Goal: Ask a question: Seek information or help from site administrators or community

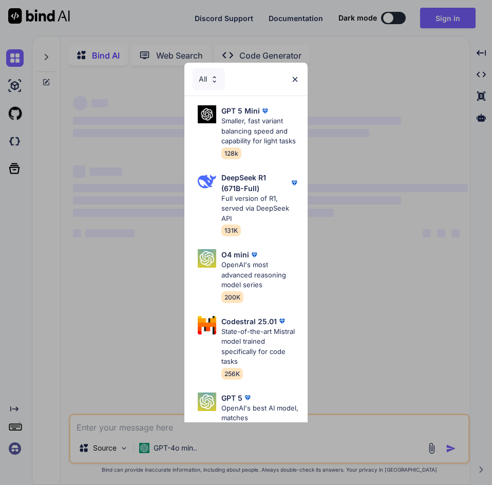
click at [293, 80] on img at bounding box center [295, 79] width 9 height 9
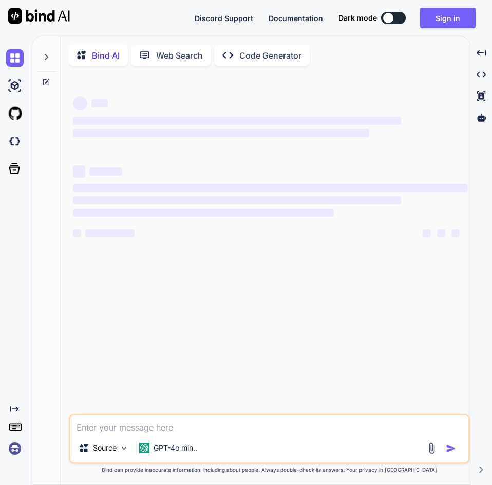
type textarea "x"
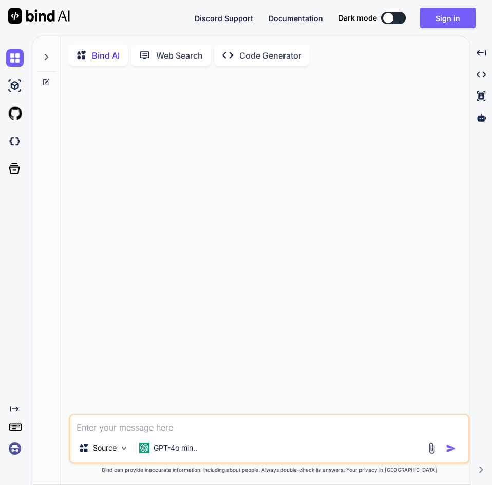
click at [173, 427] on textarea at bounding box center [269, 424] width 398 height 18
click at [259, 443] on div "Source GPT-4o min.." at bounding box center [269, 449] width 398 height 25
click at [257, 433] on textarea at bounding box center [269, 424] width 398 height 18
type textarea "c"
type textarea "x"
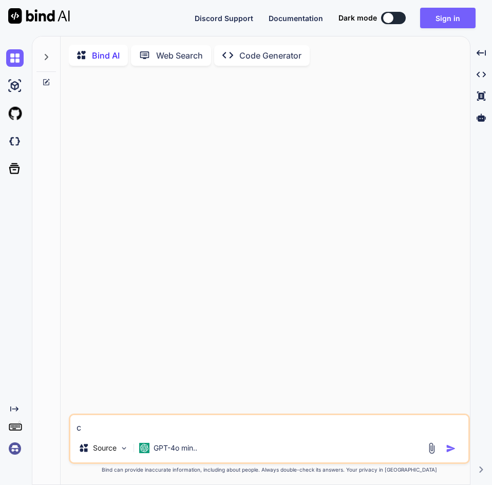
type textarea "ca"
type textarea "x"
type textarea "can"
type textarea "x"
type textarea "can"
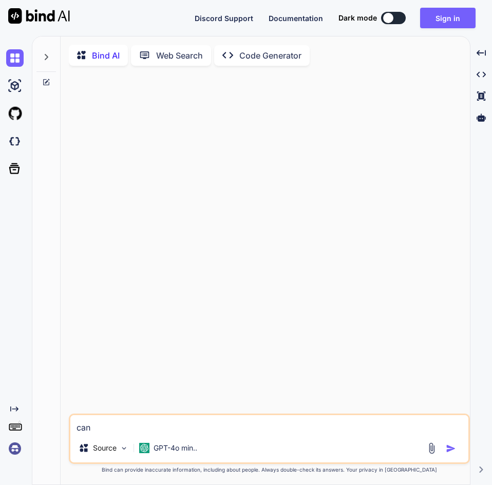
type textarea "x"
type textarea "can y"
type textarea "x"
type textarea "can yo"
type textarea "x"
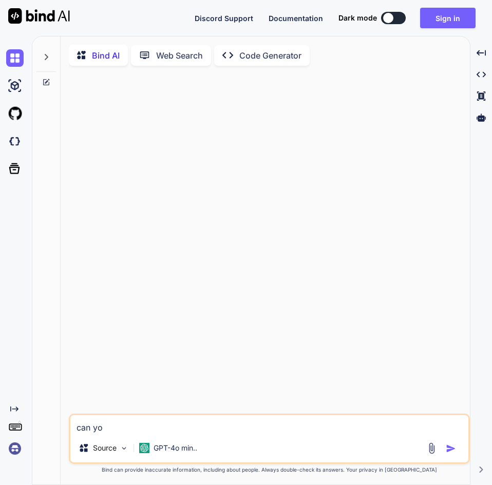
type textarea "can you"
type textarea "x"
type textarea "can you"
type textarea "x"
type textarea "can you f"
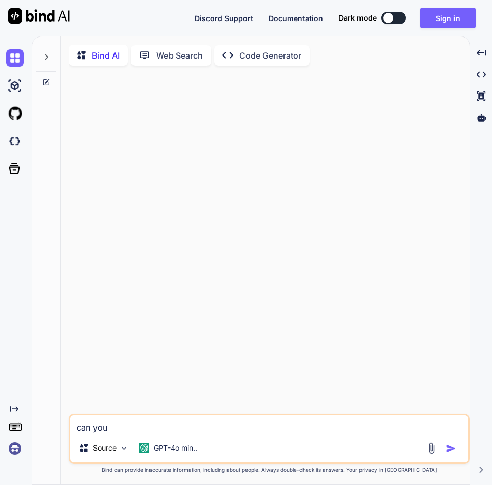
type textarea "x"
type textarea "can you fi"
type textarea "x"
type textarea "can you fix"
type textarea "x"
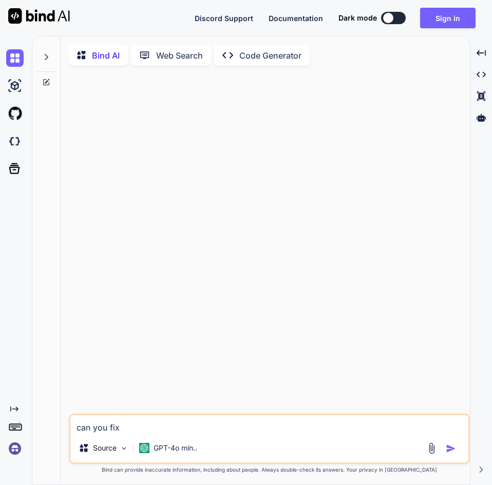
type textarea "can you fix"
type textarea "x"
type textarea "can you fix m"
type textarea "x"
type textarea "can you fix my"
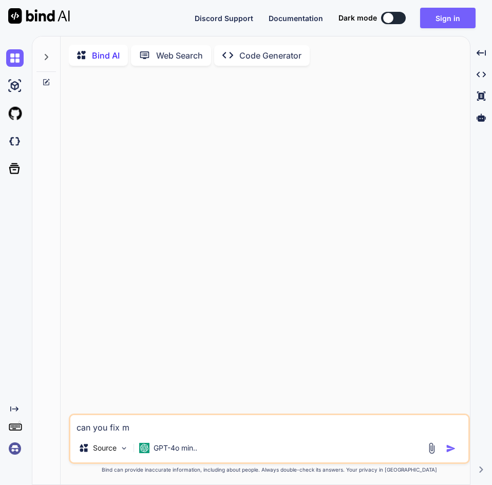
type textarea "x"
type textarea "can you fix my"
type textarea "x"
type textarea "can you fix my c"
type textarea "x"
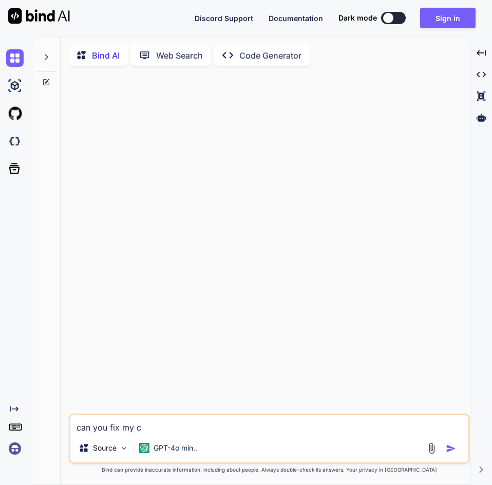
type textarea "can you fix my co"
type textarea "x"
type textarea "can you fix my cod"
type textarea "x"
type textarea "can you fix my code"
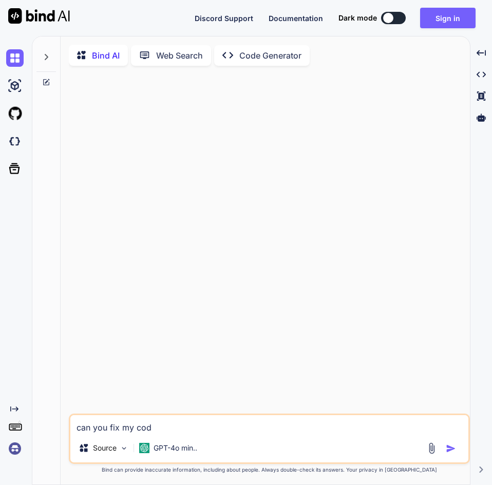
type textarea "x"
type textarea "can you fix my code"
click at [454, 451] on img "button" at bounding box center [451, 448] width 10 height 10
type textarea "x"
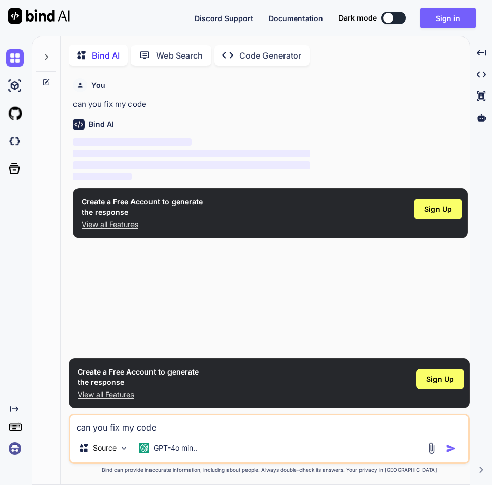
scroll to position [4, 0]
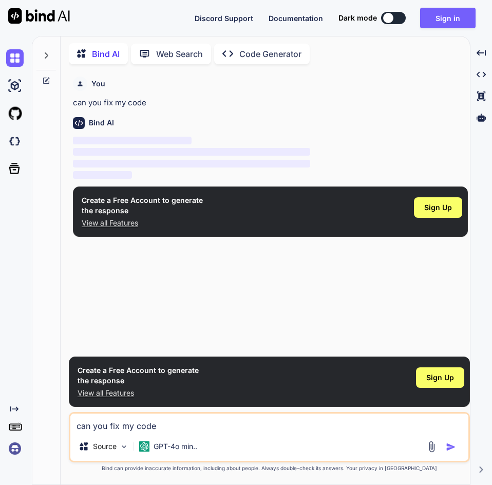
click at [428, 136] on p "‌" at bounding box center [270, 141] width 395 height 12
click at [285, 277] on div "You can you fix my code Bind AI ‌ ‌ ‌ ‌ Create a Free Account to generate the r…" at bounding box center [270, 211] width 399 height 279
click at [264, 141] on p "‌" at bounding box center [270, 141] width 395 height 12
